Goal: Task Accomplishment & Management: Manage account settings

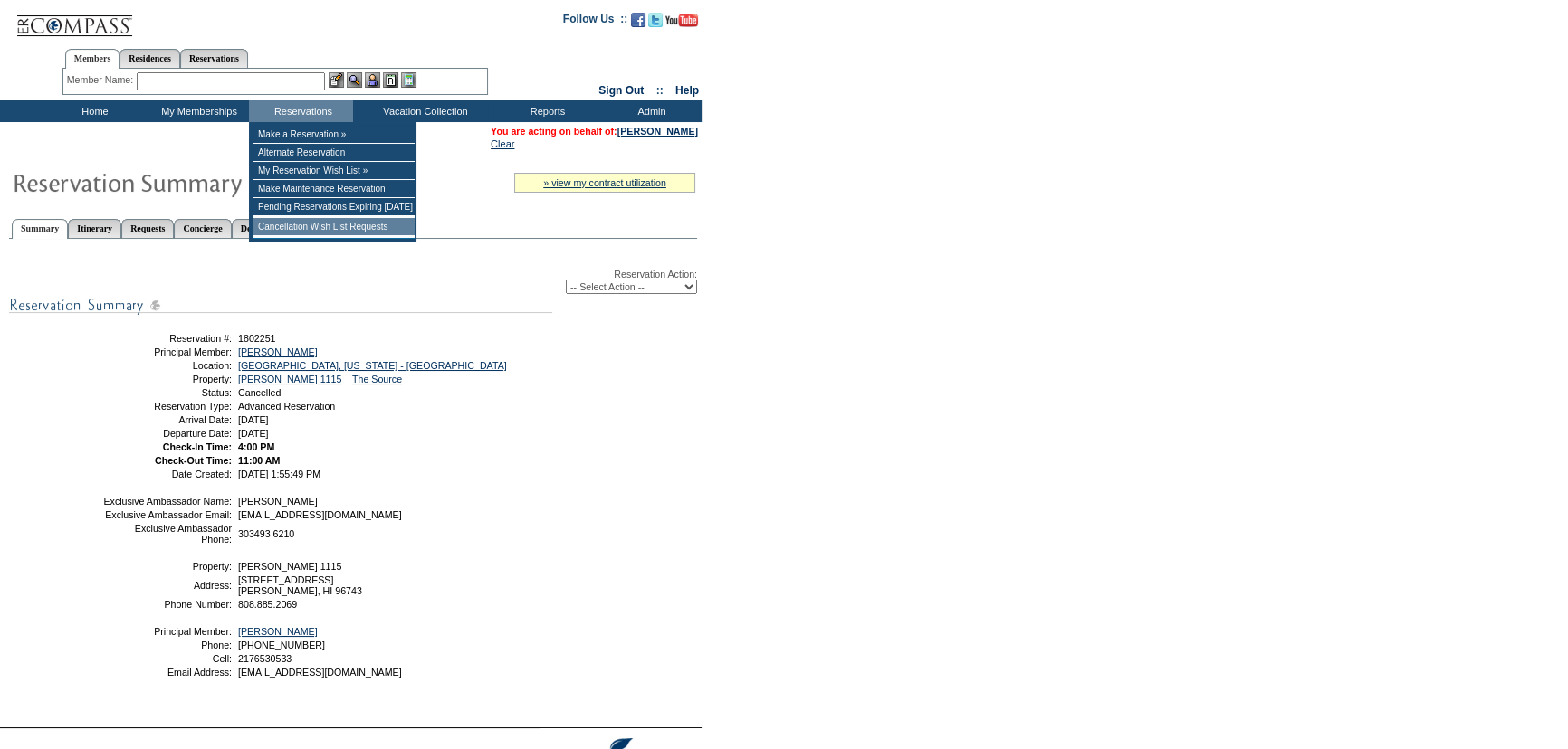
click at [342, 231] on td "Cancellation Wish List Requests" at bounding box center [334, 227] width 161 height 18
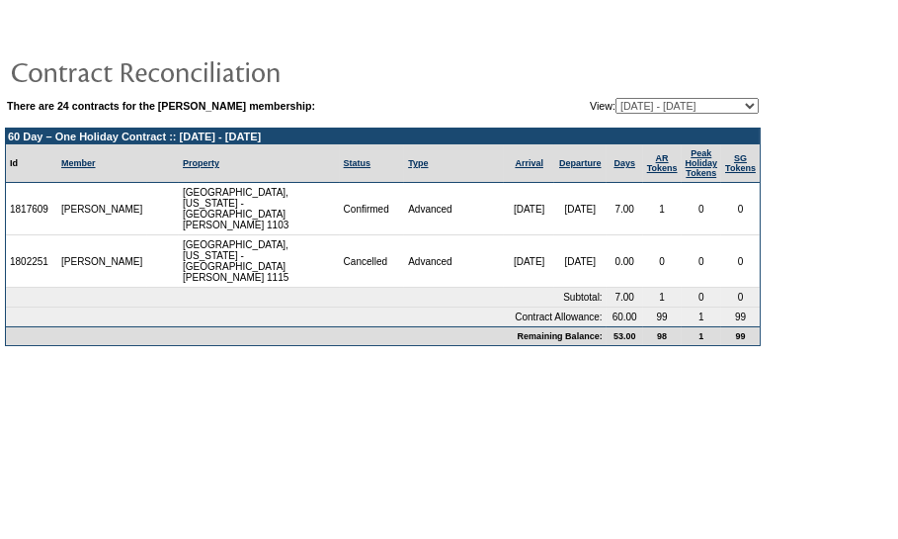
click at [643, 208] on td "1" at bounding box center [662, 209] width 39 height 52
click at [562, 411] on body "There are 24 contracts for the Joseph Tracy membership: View: 04/19/05 - 04/30/…" at bounding box center [449, 264] width 898 height 528
drag, startPoint x: 713, startPoint y: 287, endPoint x: 758, endPoint y: 318, distance: 54.6
click at [714, 288] on td "0" at bounding box center [702, 298] width 41 height 20
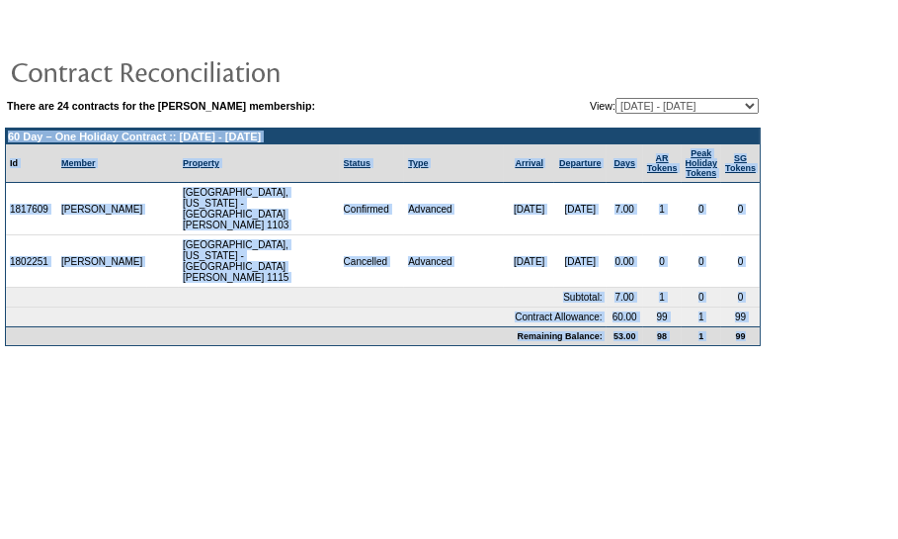
drag, startPoint x: 755, startPoint y: 326, endPoint x: 0, endPoint y: 129, distance: 780.2
click at [0, 129] on table "There are 24 contracts for the Joseph Tracy membership: View: 04/19/05 - 04/30/…" at bounding box center [383, 181] width 766 height 339
copy td "60 Day – One Holiday Contract :: 5/1/27 - 4/30/28 Id Member Property Status Typ…"
drag, startPoint x: 409, startPoint y: 373, endPoint x: 881, endPoint y: 108, distance: 541.5
click at [415, 372] on body "There are 24 contracts for the Joseph Tracy membership: View: 04/19/05 - 04/30/…" at bounding box center [449, 264] width 898 height 528
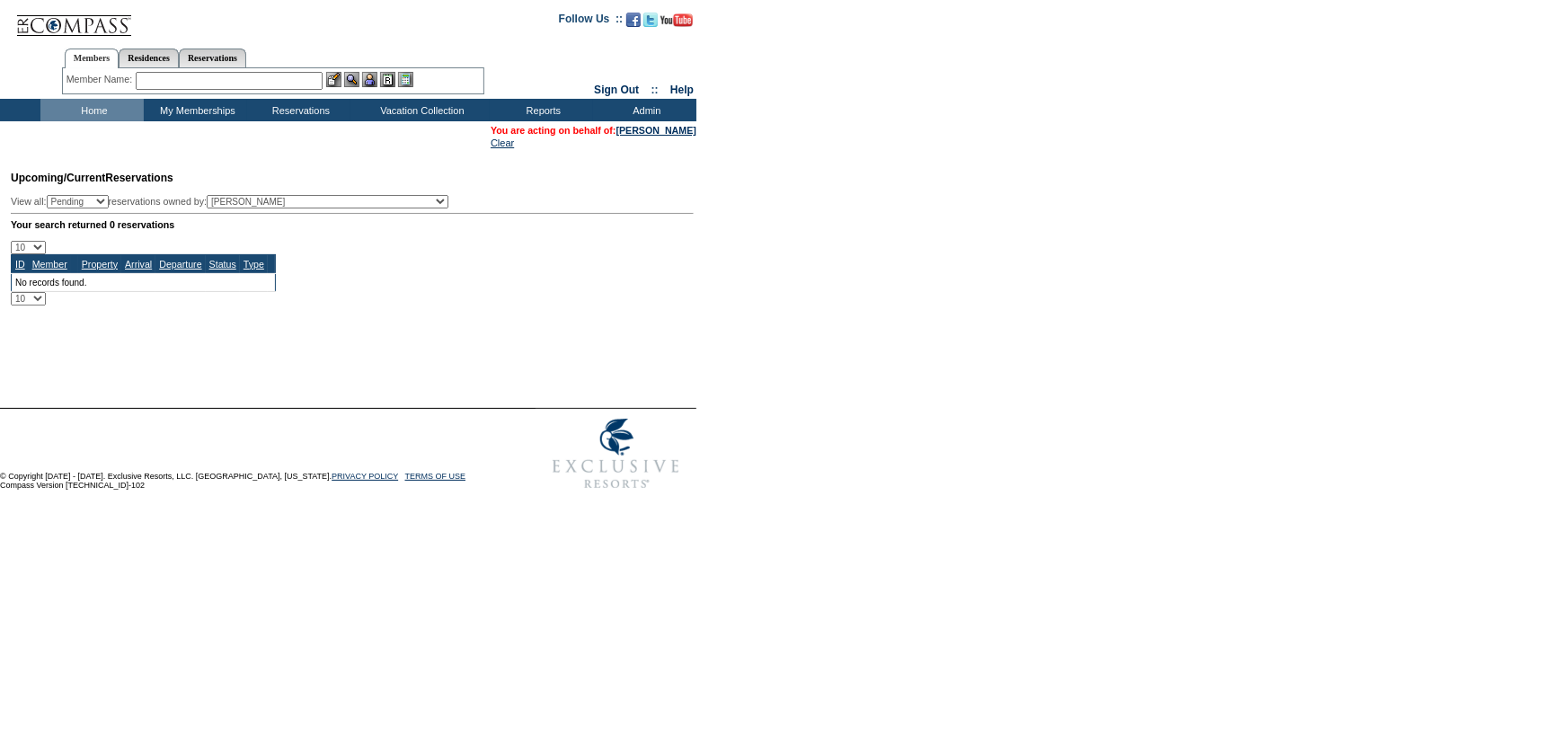
click at [826, 278] on form "Follow Us ::" at bounding box center [784, 249] width 1568 height 498
drag, startPoint x: 926, startPoint y: 261, endPoint x: 858, endPoint y: 230, distance: 74.7
click at [922, 260] on form "Follow Us ::" at bounding box center [784, 249] width 1568 height 498
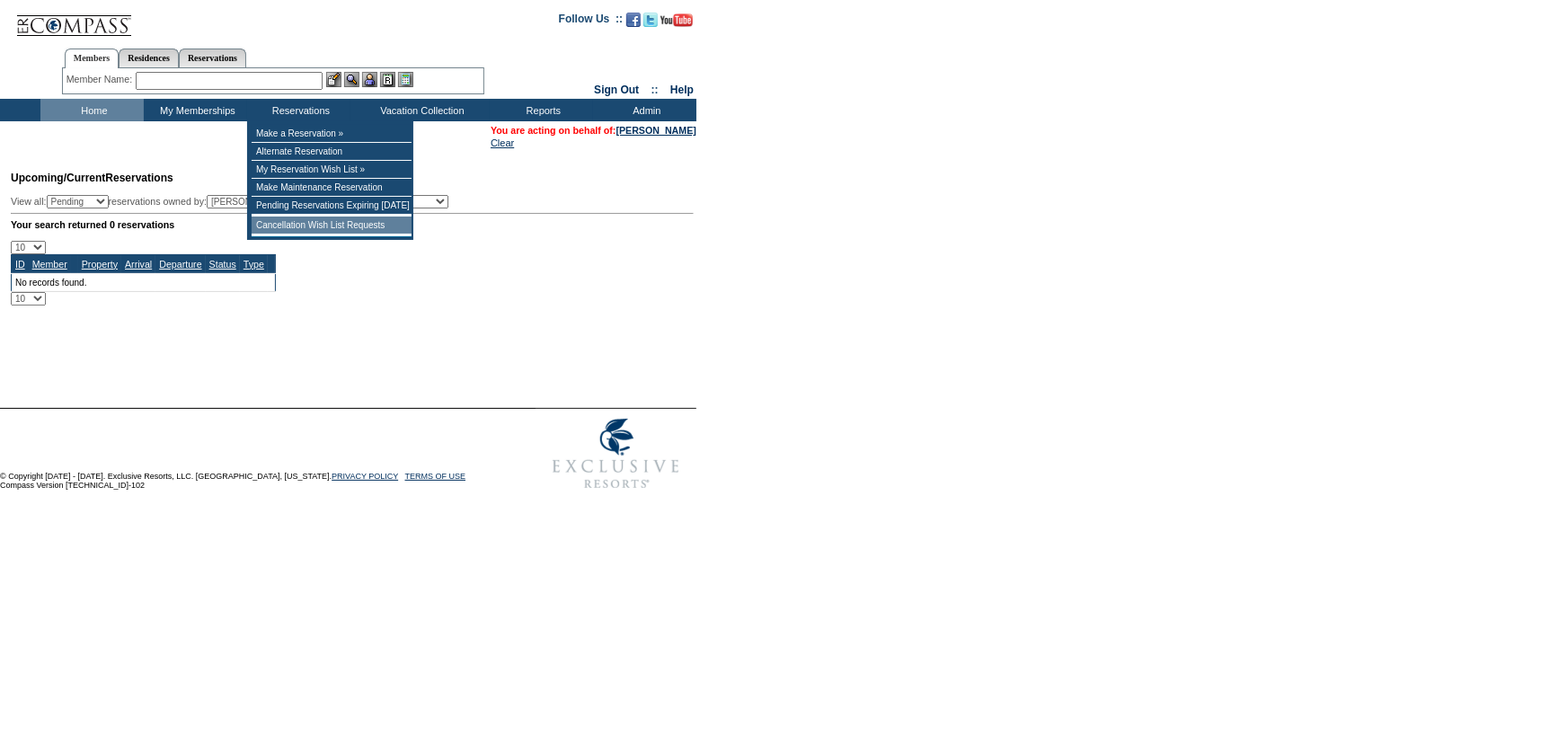
click at [344, 231] on td "Cancellation Wish List Requests" at bounding box center [332, 226] width 160 height 18
